Goal: Transaction & Acquisition: Obtain resource

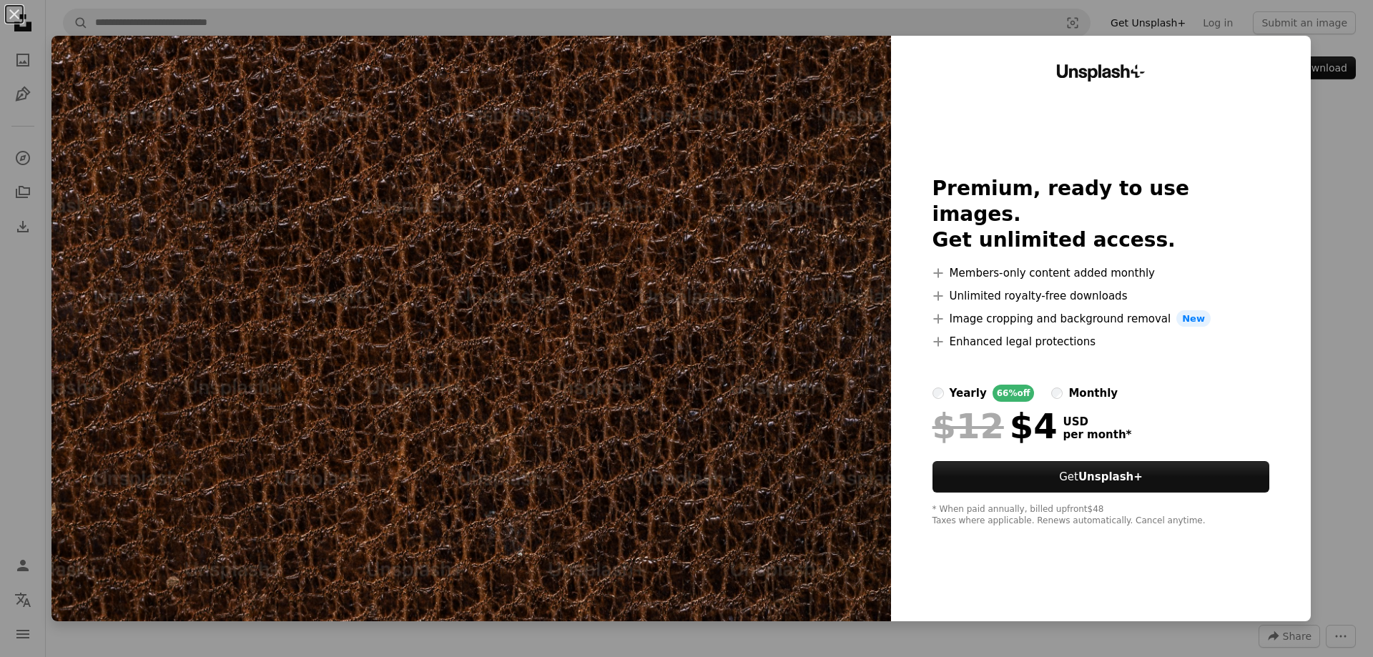
click at [1312, 124] on div "An X shape Unsplash+ Premium, ready to use images. Get unlimited access. A plus…" at bounding box center [686, 328] width 1373 height 657
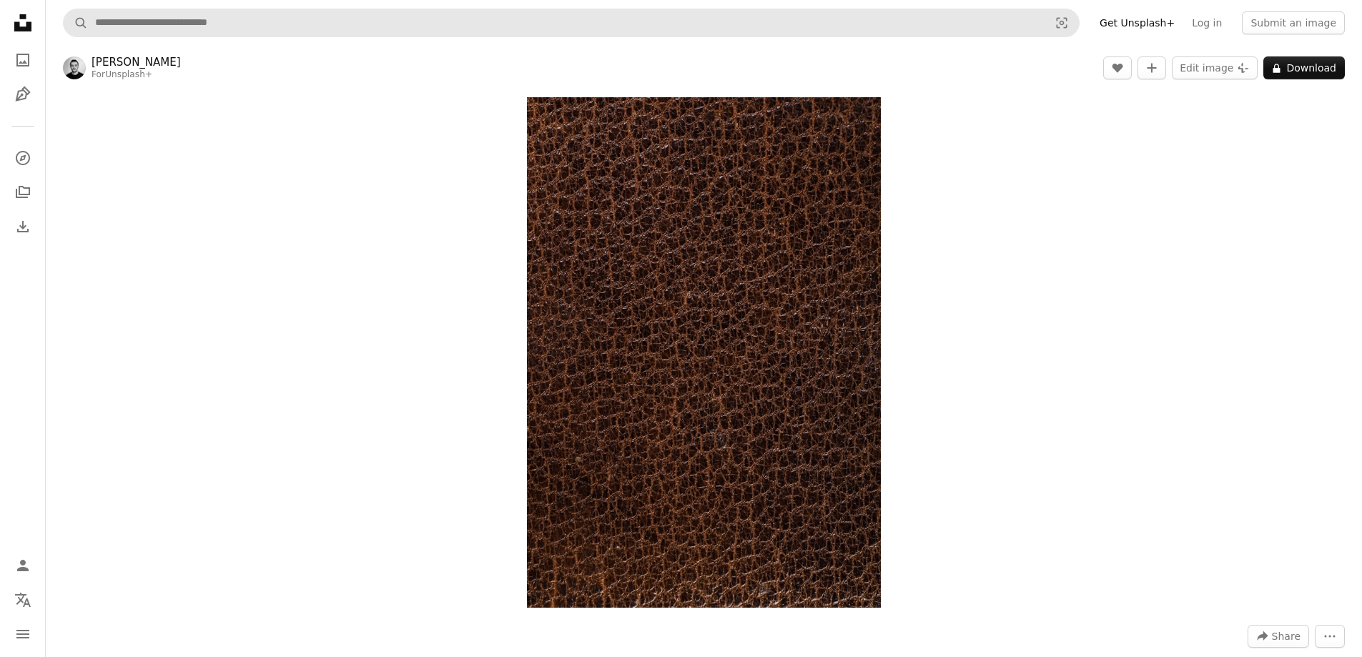
click at [314, 36] on form "A magnifying glass Visual search" at bounding box center [571, 23] width 1017 height 29
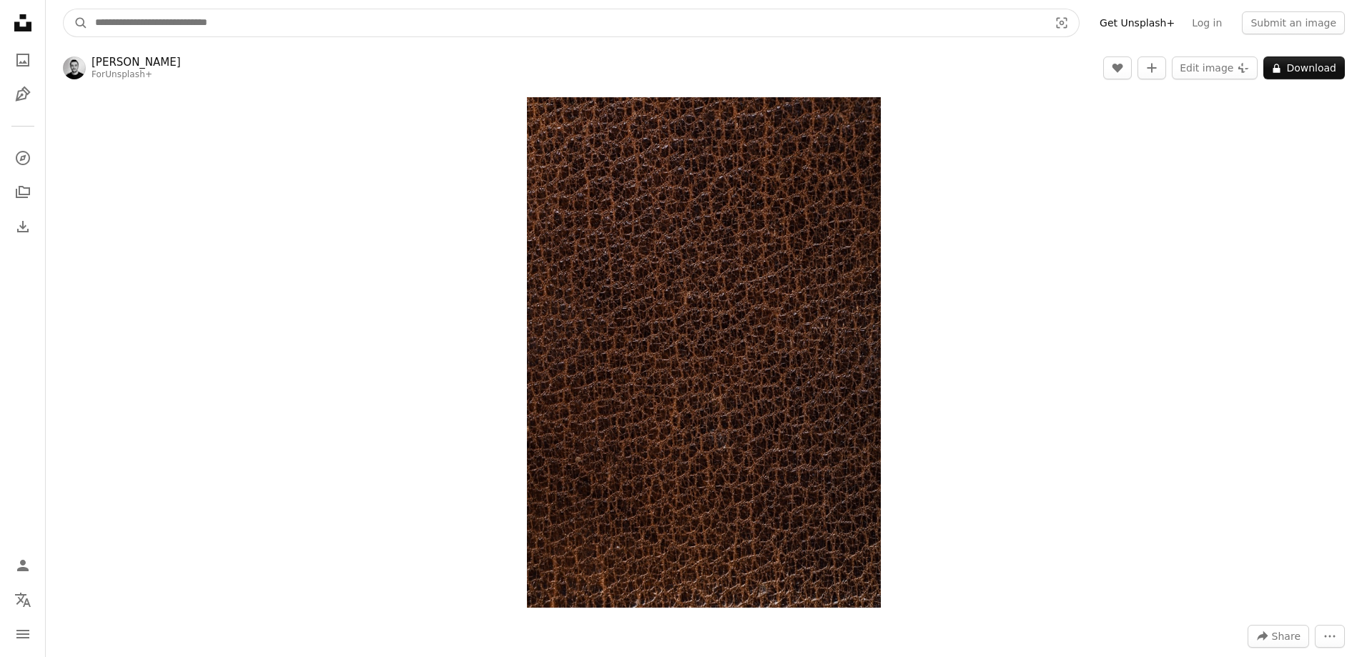
click at [315, 29] on input "Find visuals sitewide" at bounding box center [566, 22] width 957 height 27
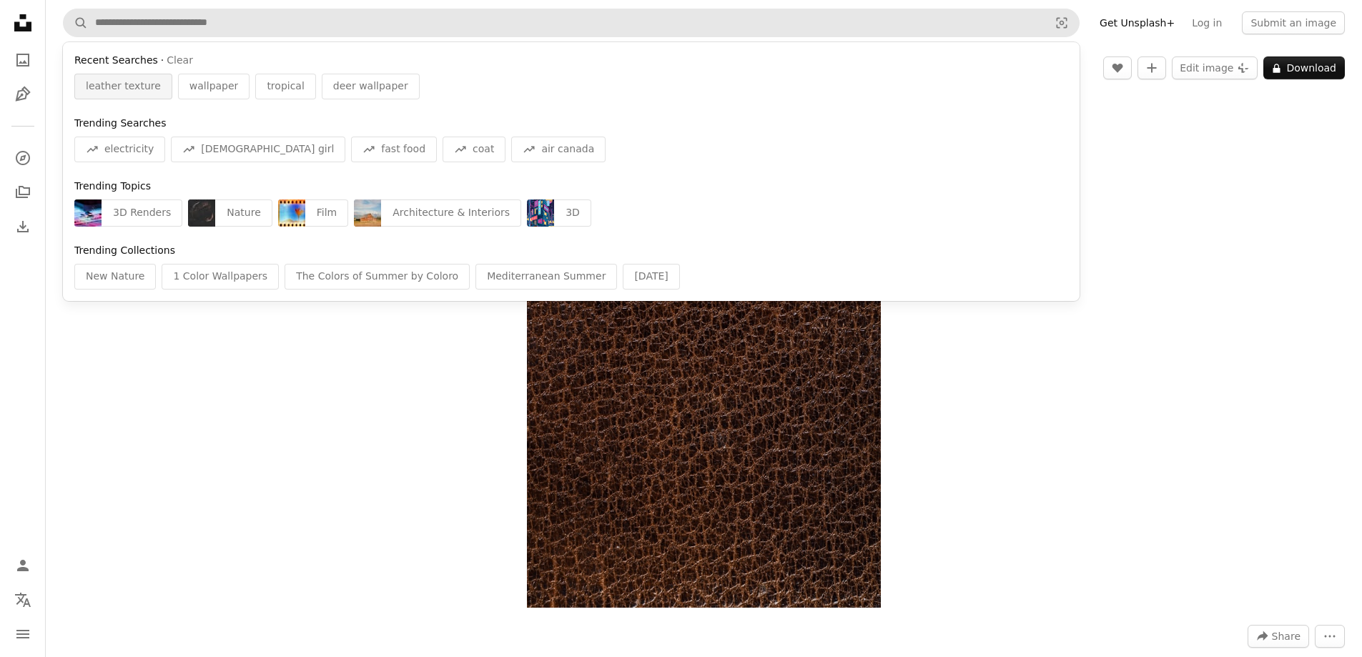
click at [127, 84] on span "leather texture" at bounding box center [123, 86] width 75 height 14
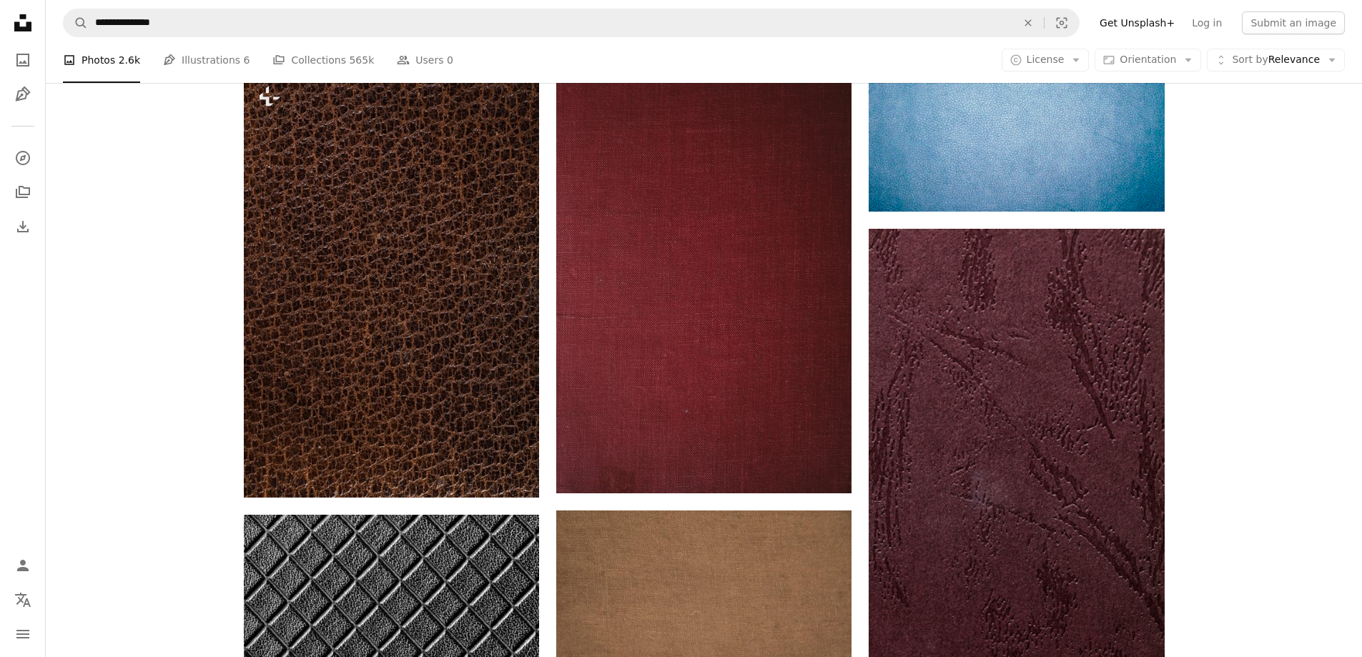
scroll to position [1073, 0]
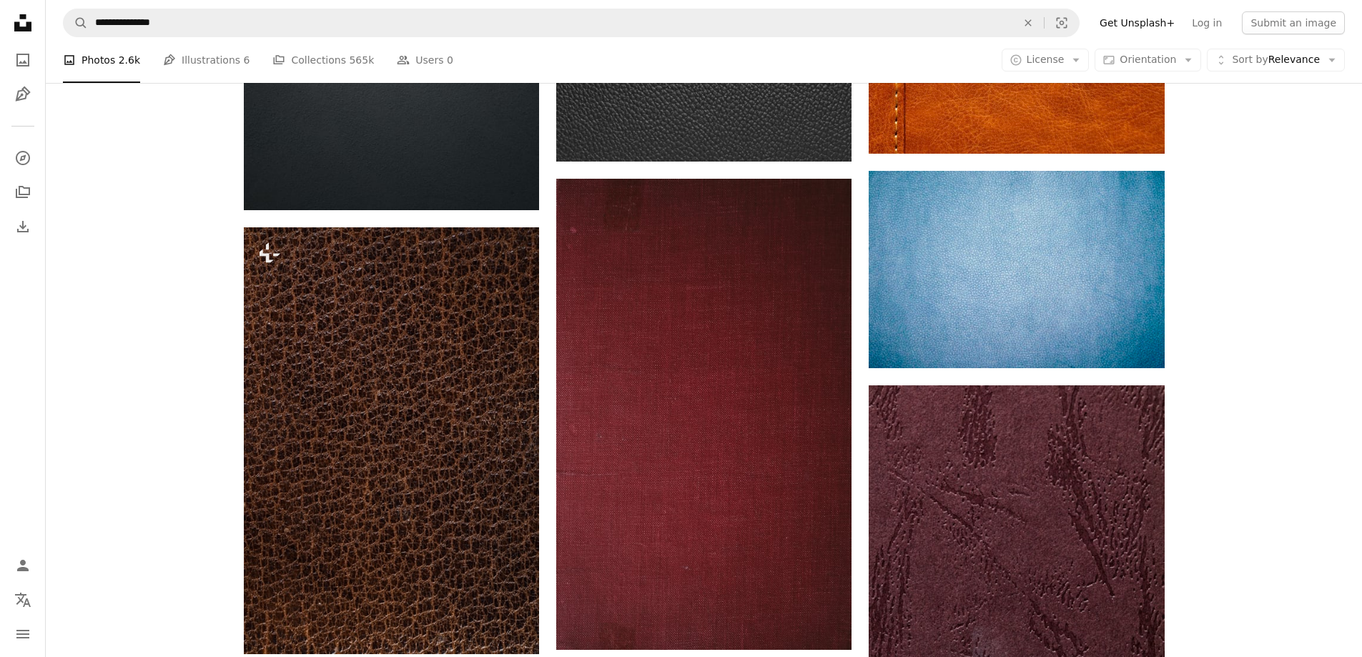
drag, startPoint x: 373, startPoint y: 378, endPoint x: 179, endPoint y: 364, distance: 193.6
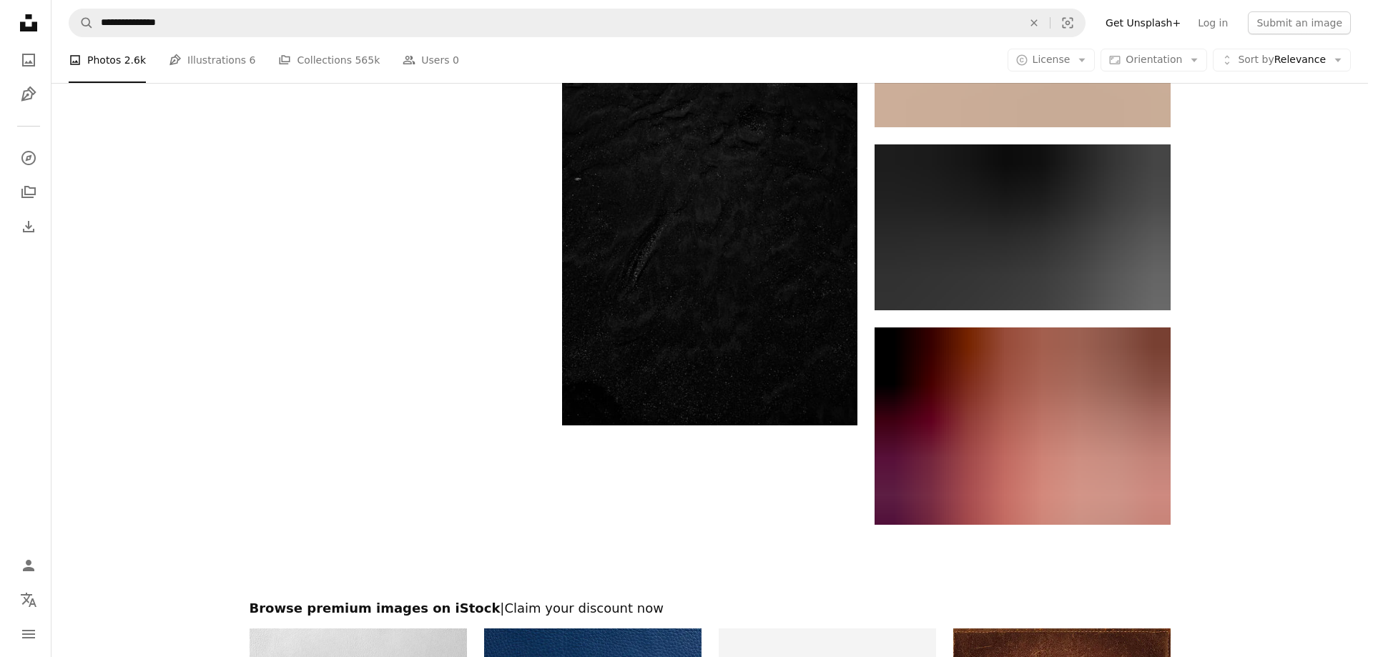
scroll to position [2646, 0]
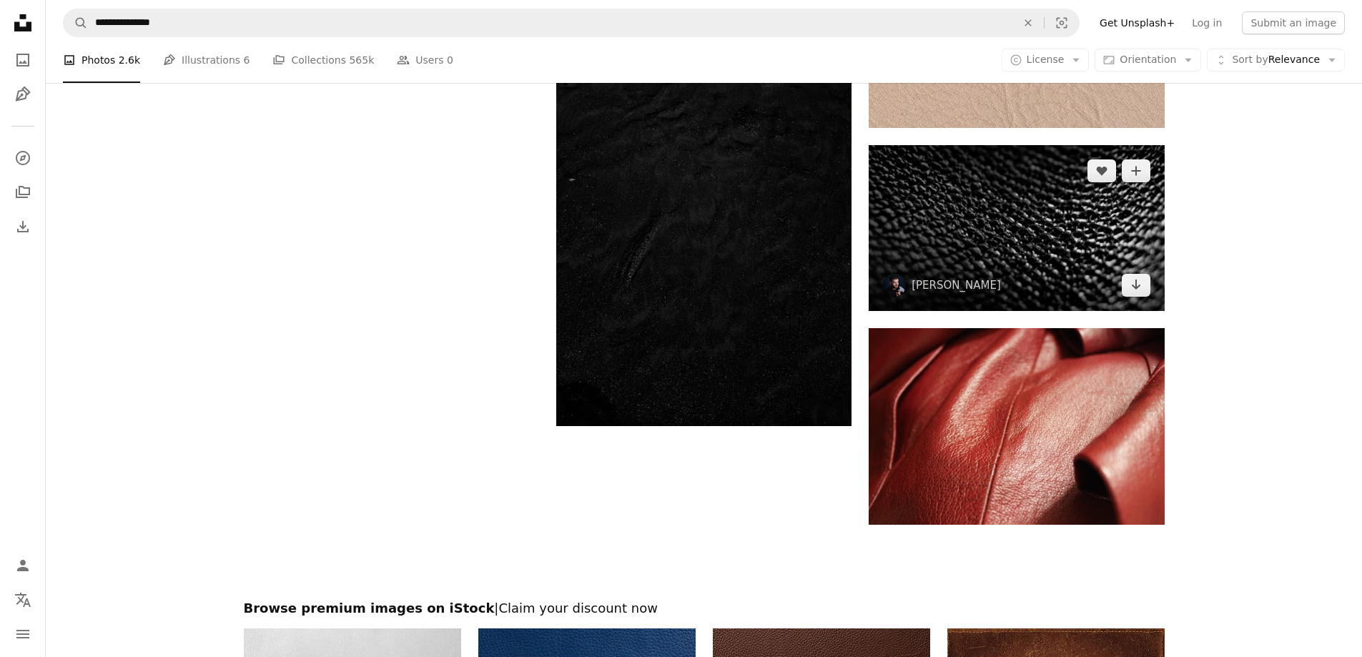
click at [964, 250] on img at bounding box center [1016, 228] width 295 height 166
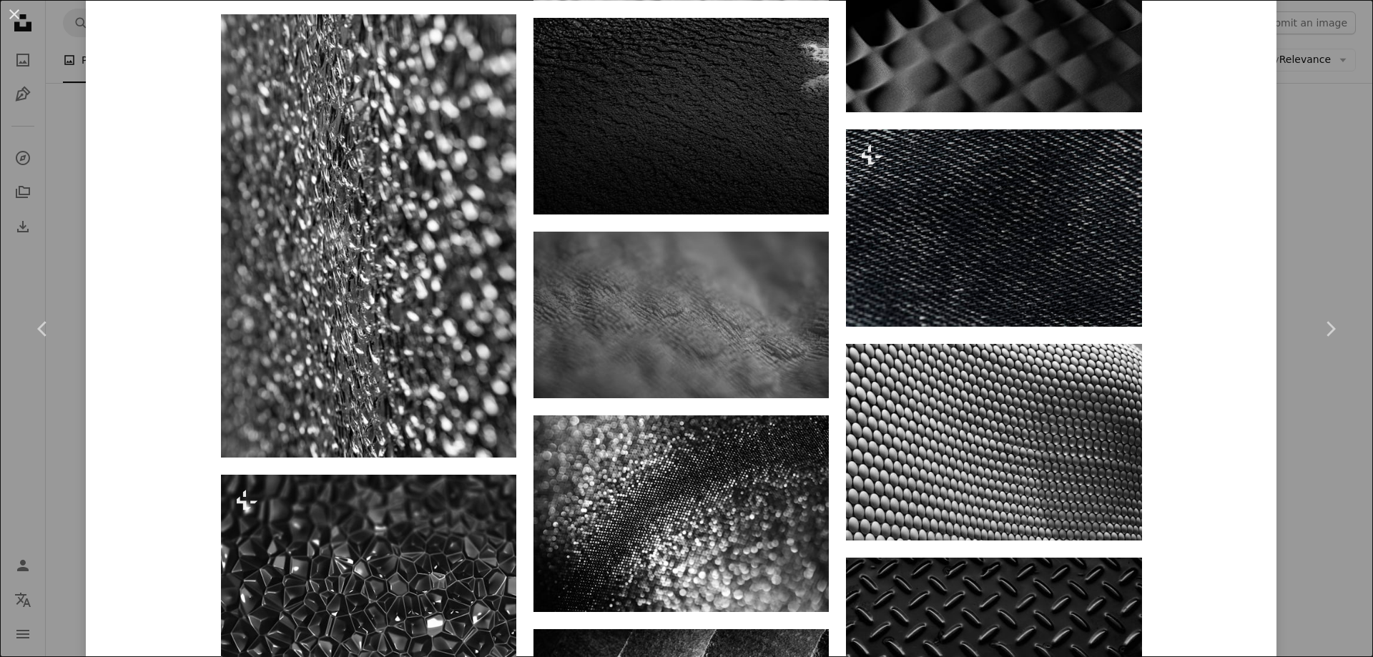
scroll to position [2002, 0]
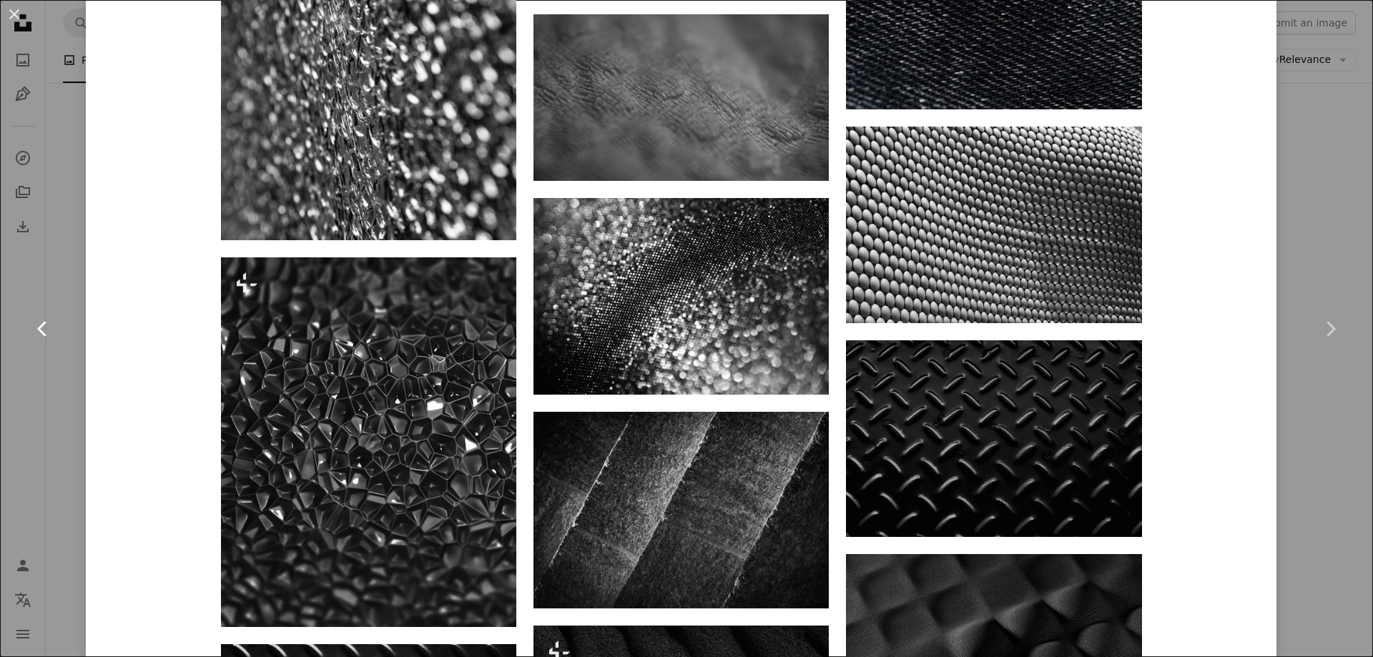
click at [49, 357] on link "Chevron left" at bounding box center [43, 328] width 86 height 137
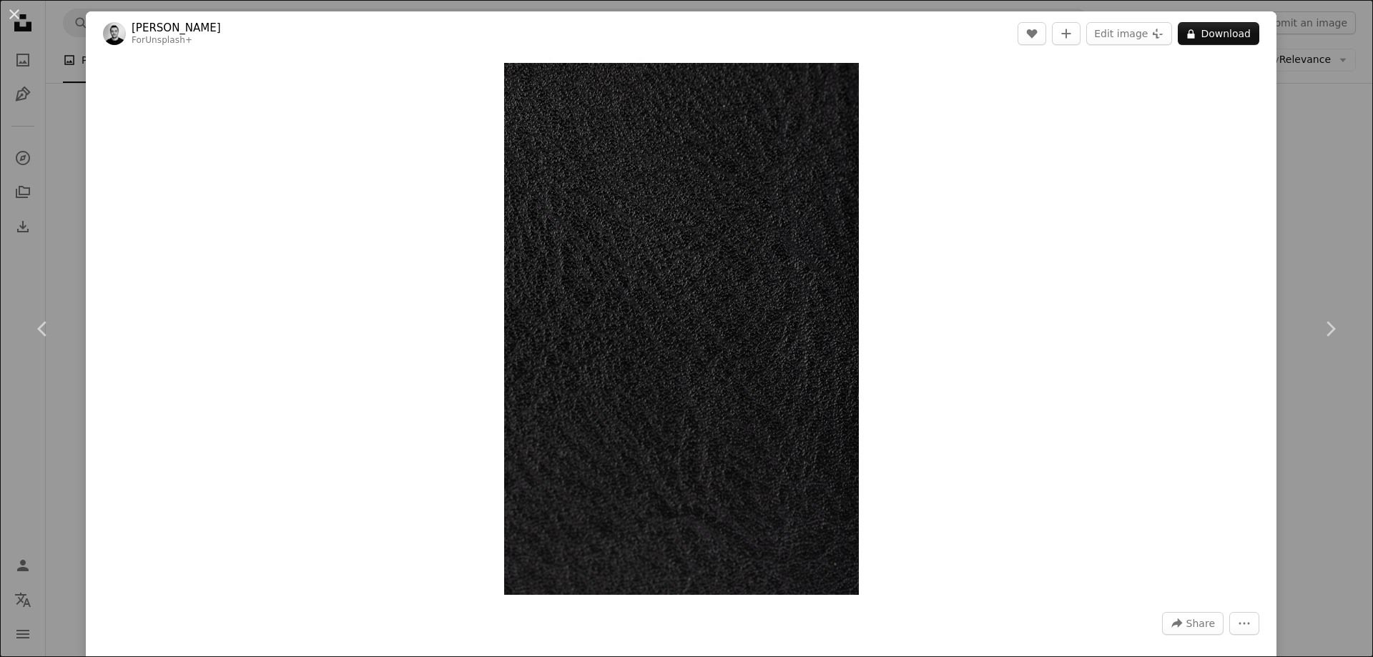
click at [36, 232] on div "An X shape Chevron left Chevron right [PERSON_NAME] For Unsplash+ A heart A plu…" at bounding box center [686, 328] width 1373 height 657
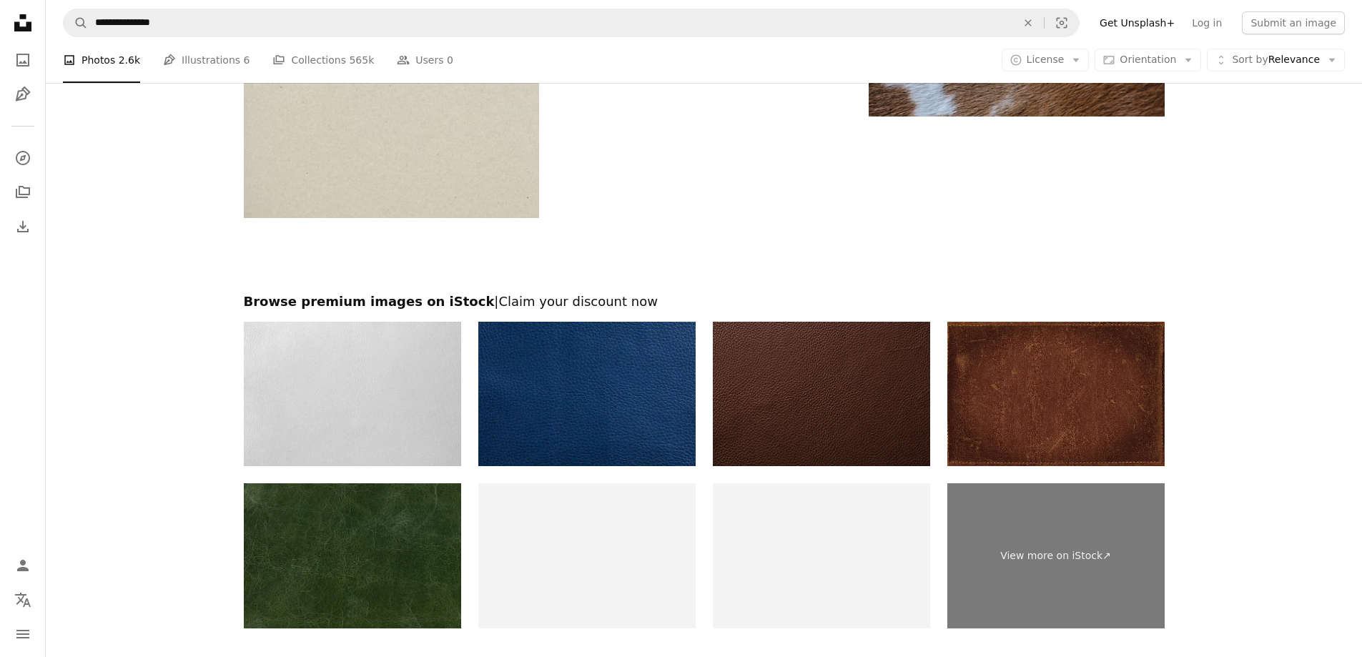
scroll to position [5363, 0]
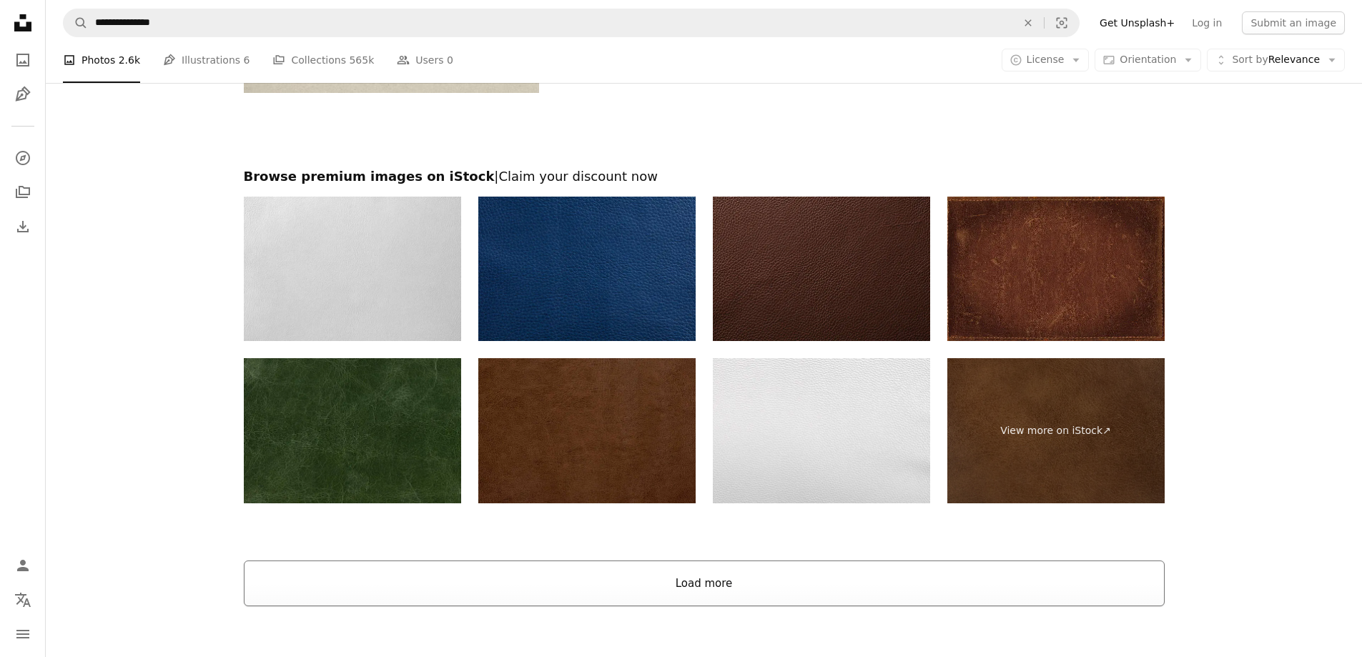
click at [337, 581] on button "Load more" at bounding box center [704, 584] width 921 height 46
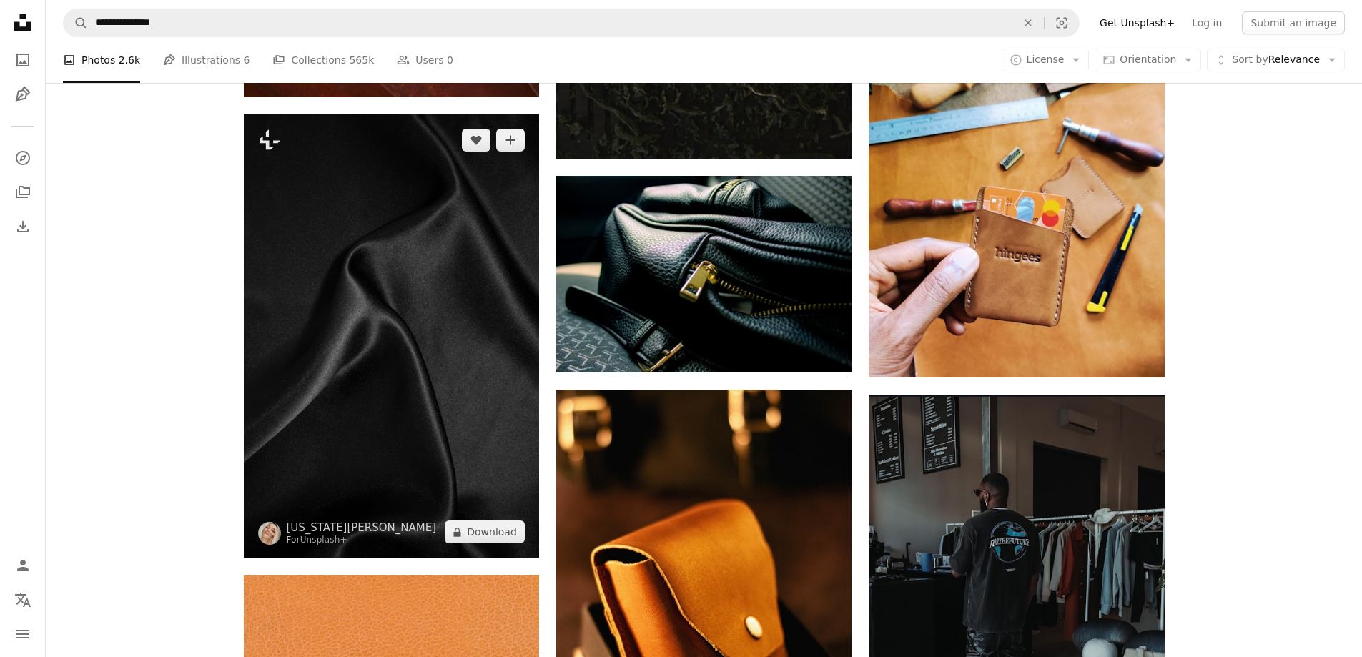
scroll to position [9367, 0]
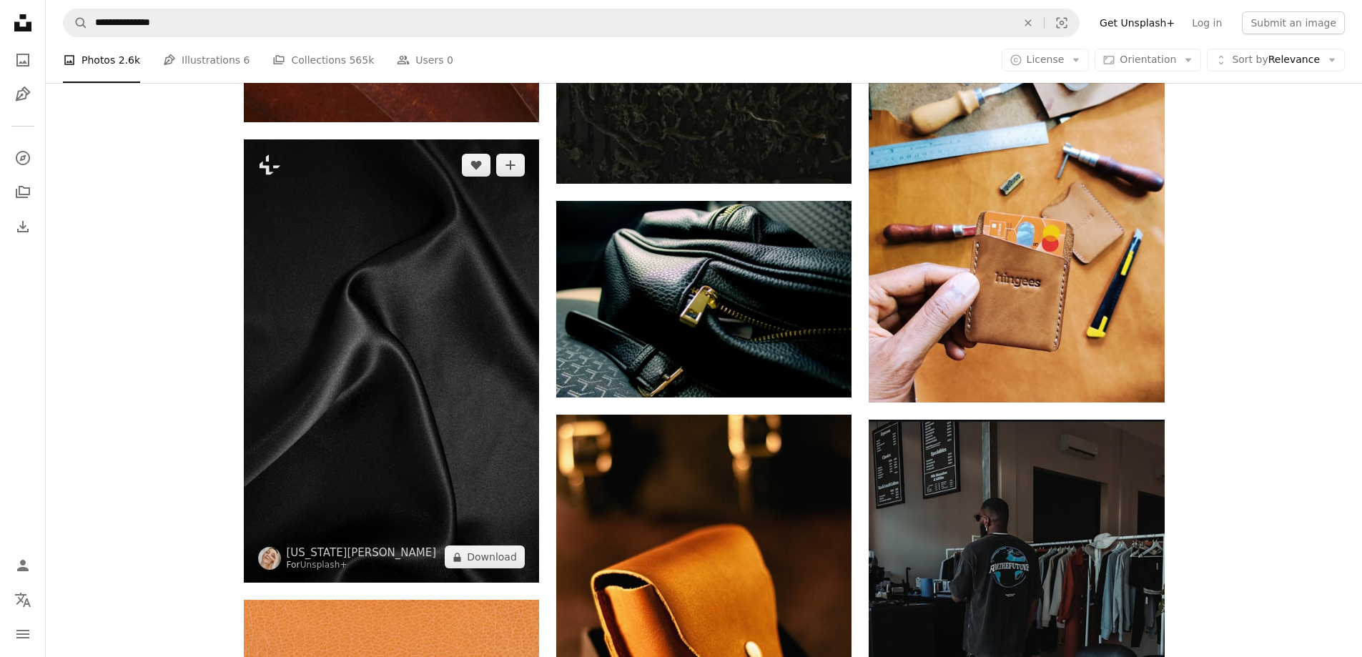
drag, startPoint x: 224, startPoint y: 372, endPoint x: 459, endPoint y: 269, distance: 256.8
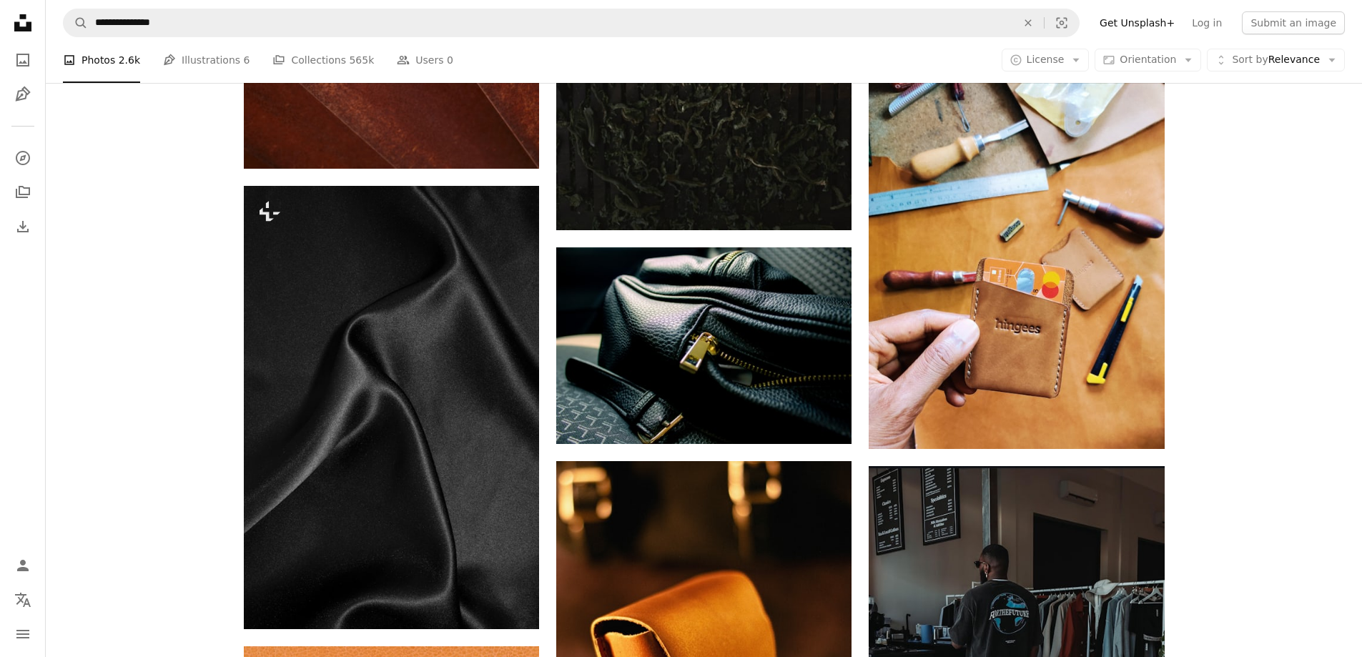
drag, startPoint x: 459, startPoint y: 269, endPoint x: 192, endPoint y: 278, distance: 267.6
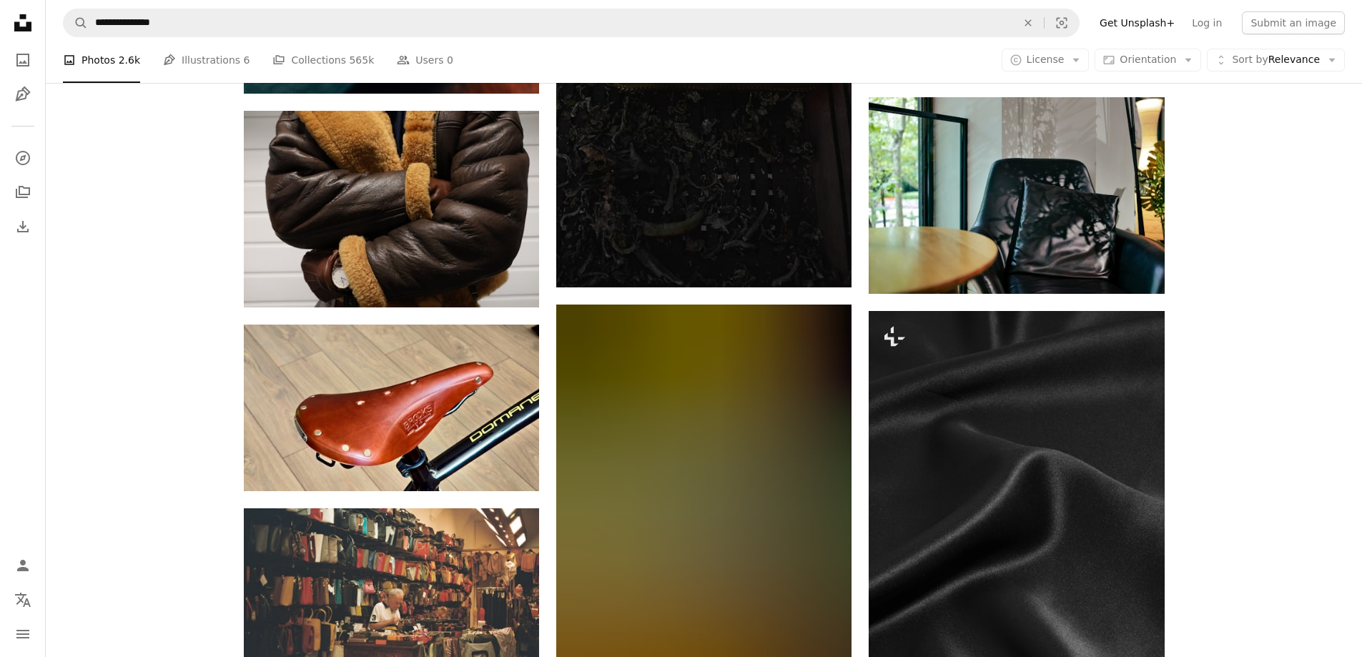
scroll to position [12657, 0]
